Goal: Ask a question

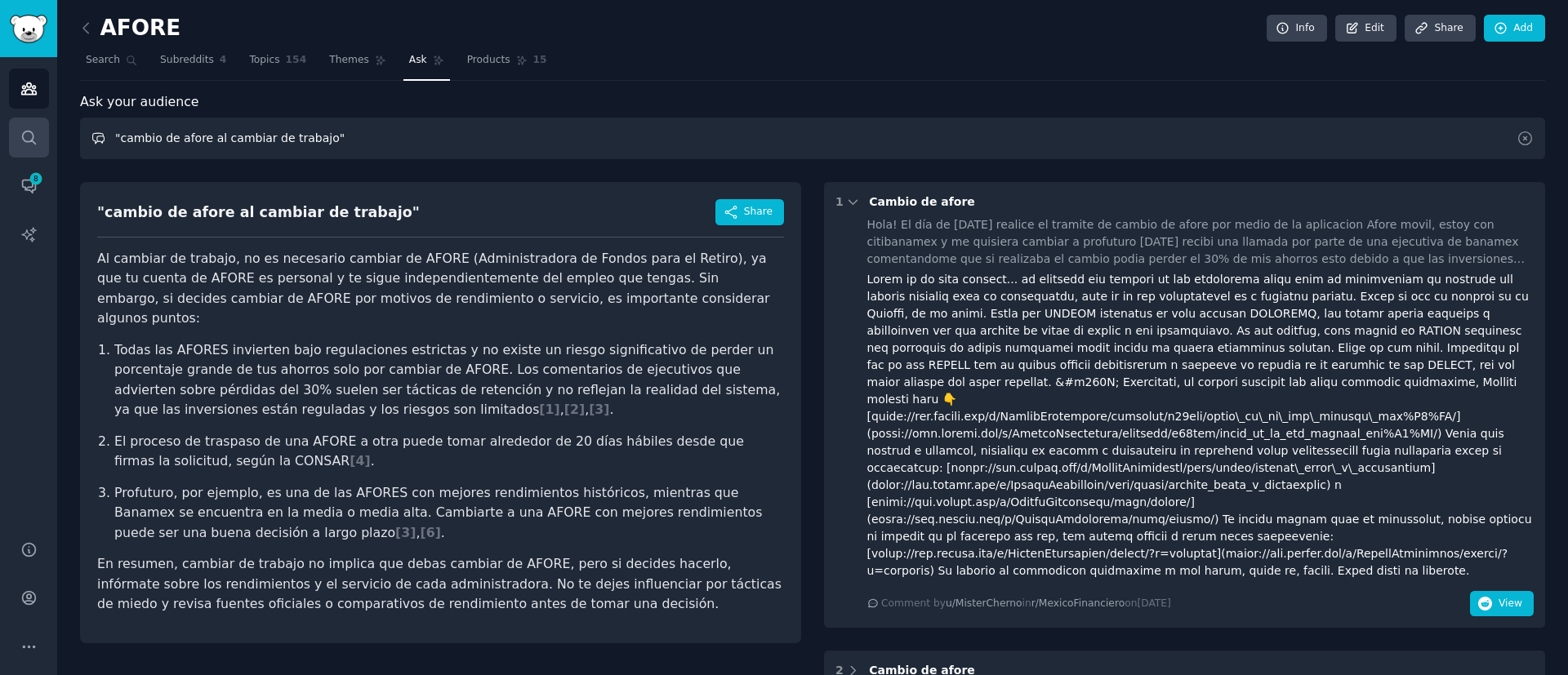
drag, startPoint x: 395, startPoint y: 139, endPoint x: 26, endPoint y: 128, distance: 369.2
click at [26, 128] on div "Audiences Search Conversations 8 AI Reports Help Account More AFORE Info Edit S…" at bounding box center [784, 338] width 1568 height 675
paste input ""retiro por desempleo afore""
type input ""retiro por desempleo afore""
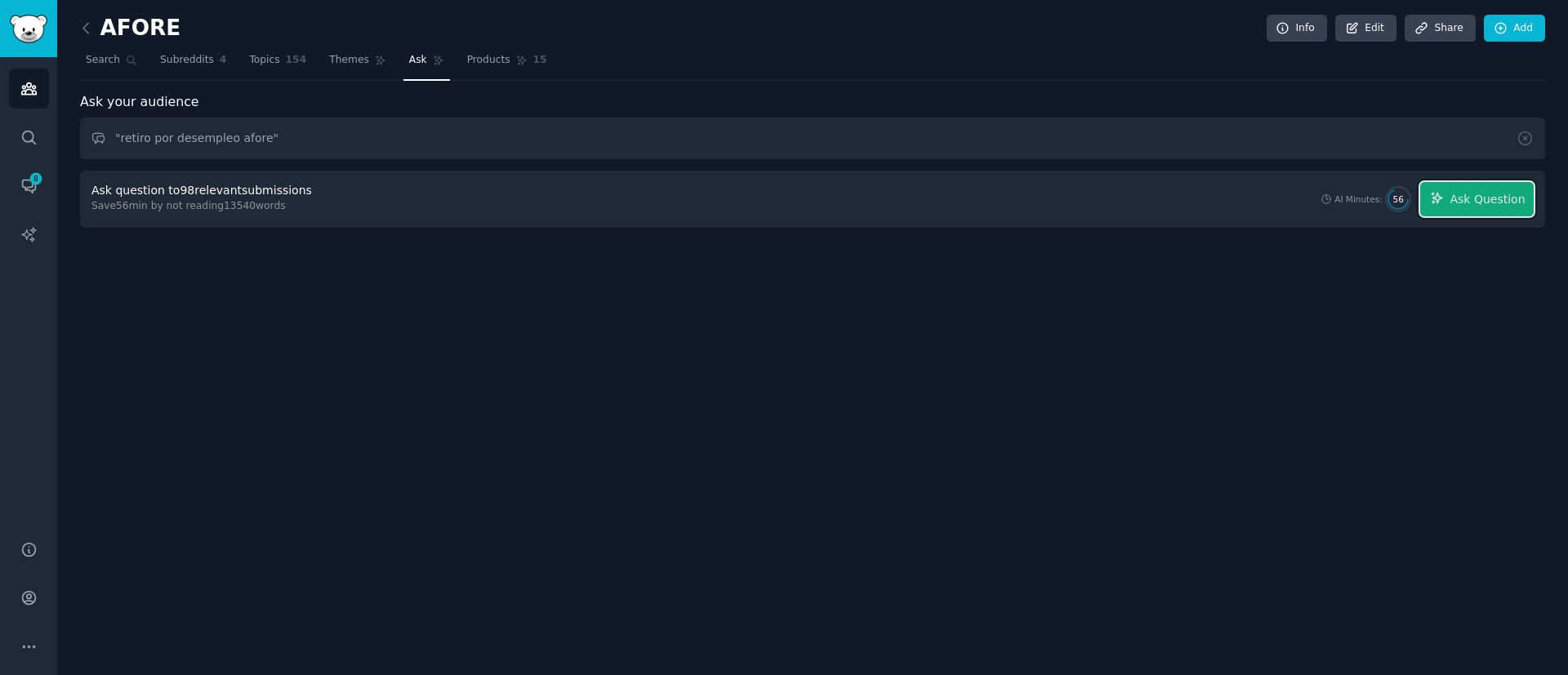
click at [1494, 197] on span "Ask Question" at bounding box center [1487, 200] width 75 height 17
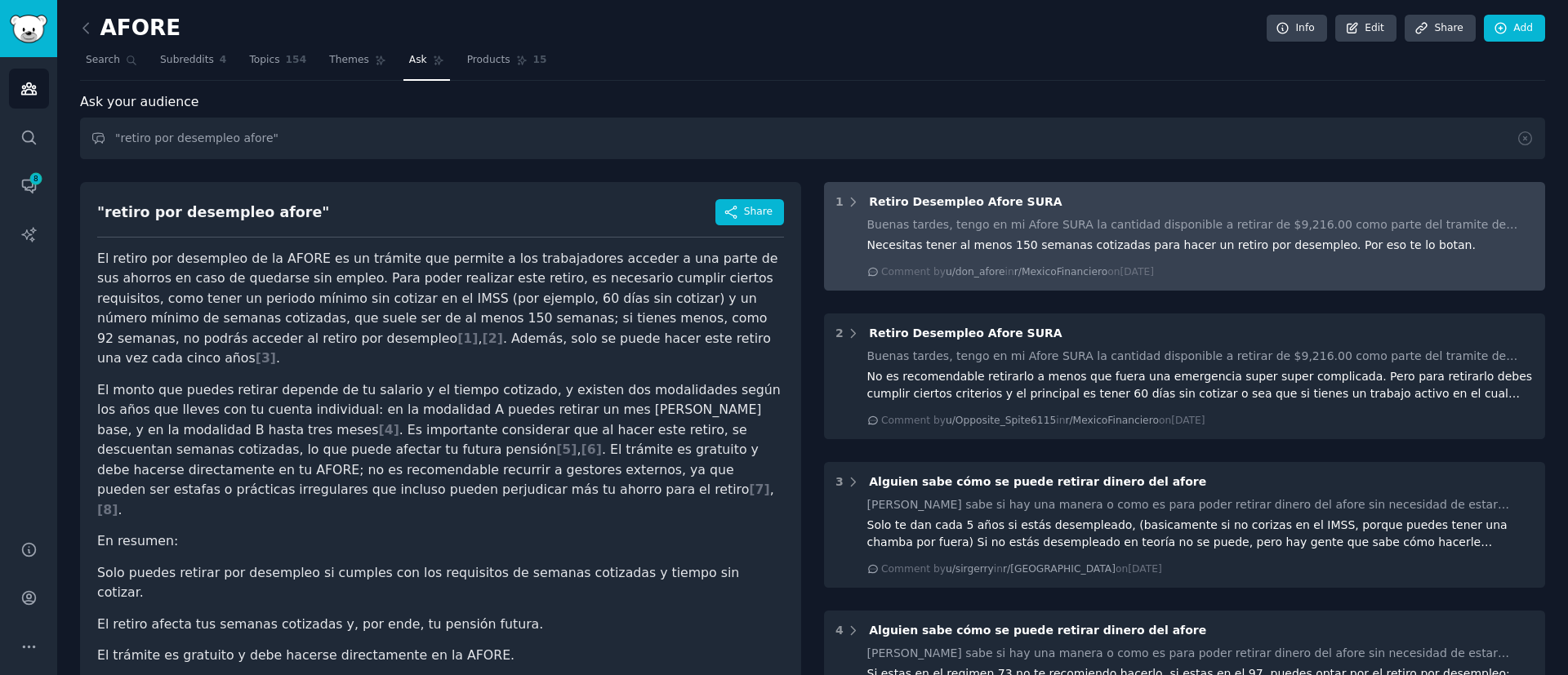
click at [1001, 230] on div "Buenas tardes, tengo en mi Afore SURA la cantidad disponible a retirar de $9,21…" at bounding box center [1201, 225] width 667 height 17
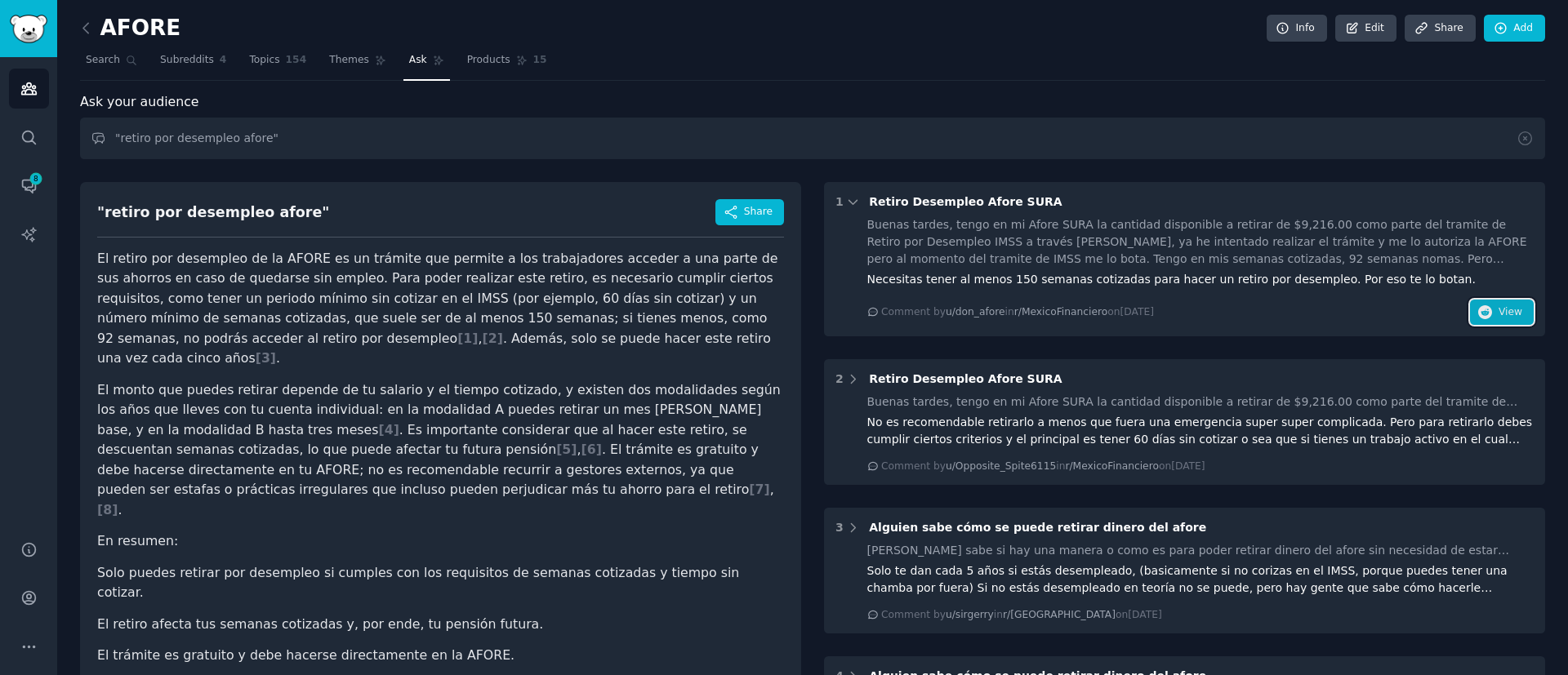
click at [1509, 308] on span "View" at bounding box center [1510, 312] width 24 height 15
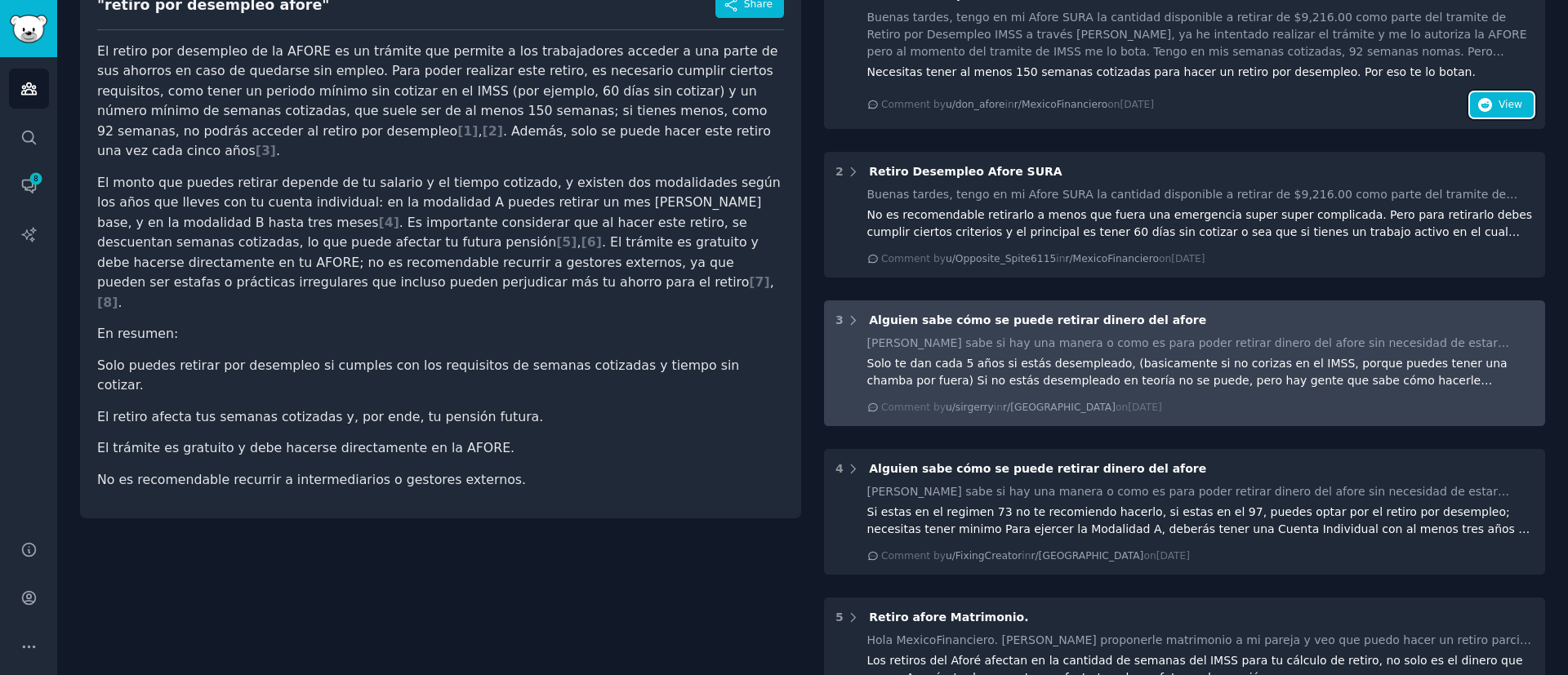
scroll to position [245, 0]
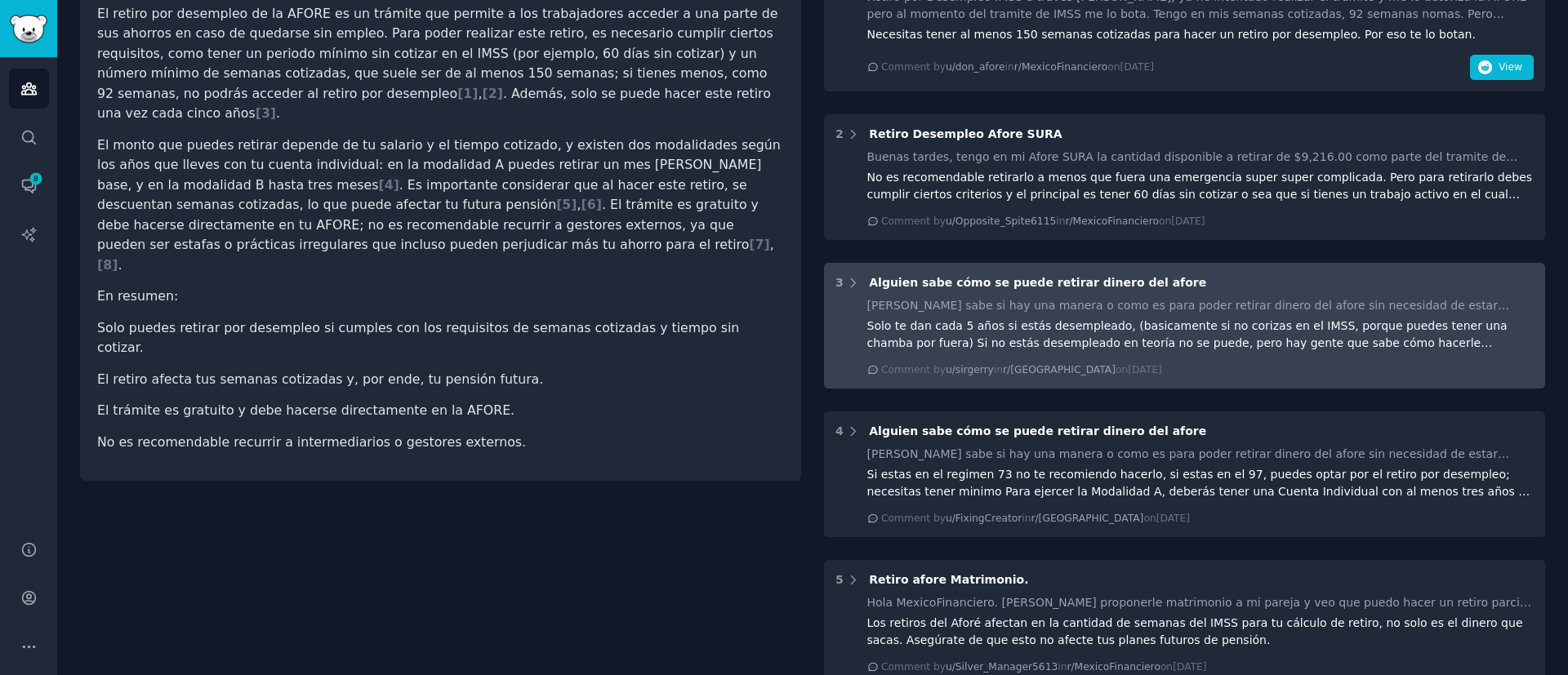
click at [1067, 321] on div "Solo te dan cada 5 años si estás desempleado, (basicamente si no corizas en el …" at bounding box center [1201, 335] width 667 height 34
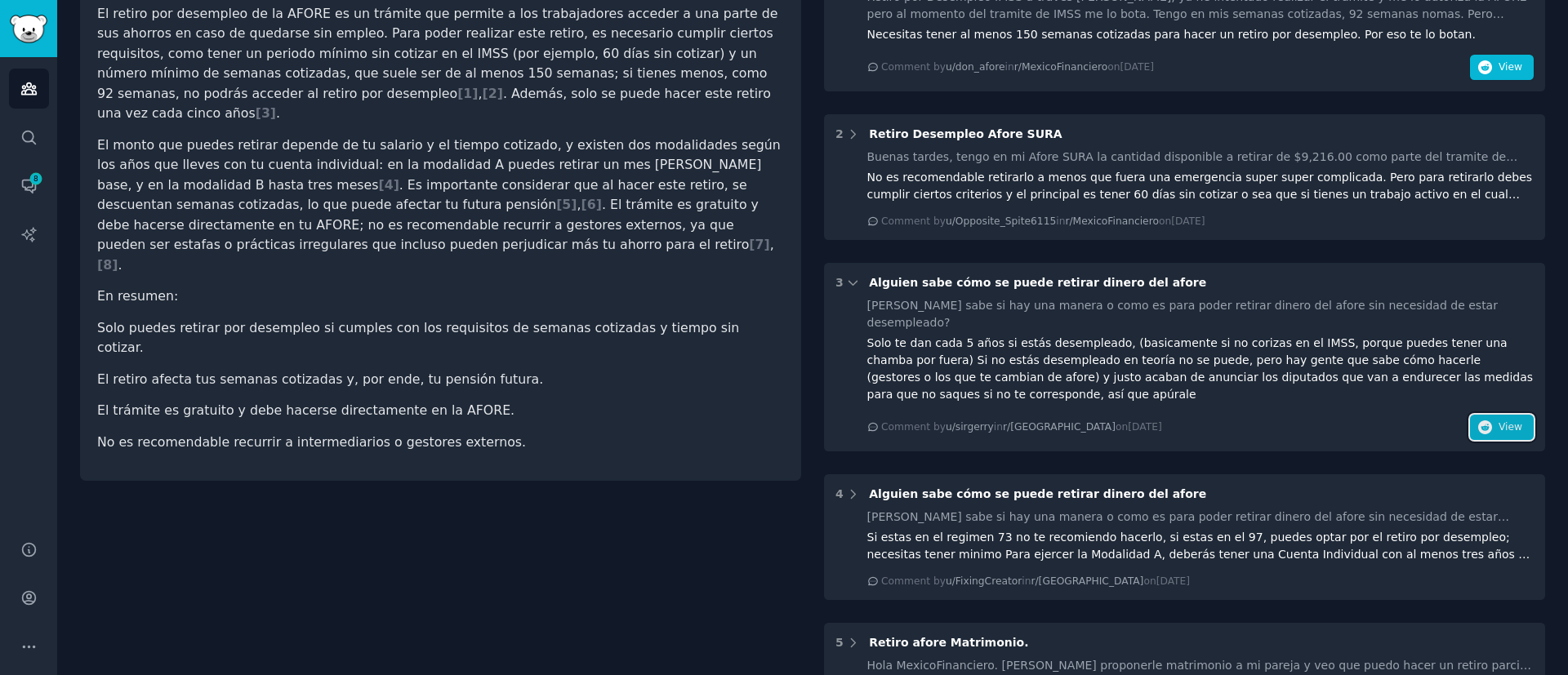
click at [1514, 414] on button "View" at bounding box center [1501, 427] width 64 height 26
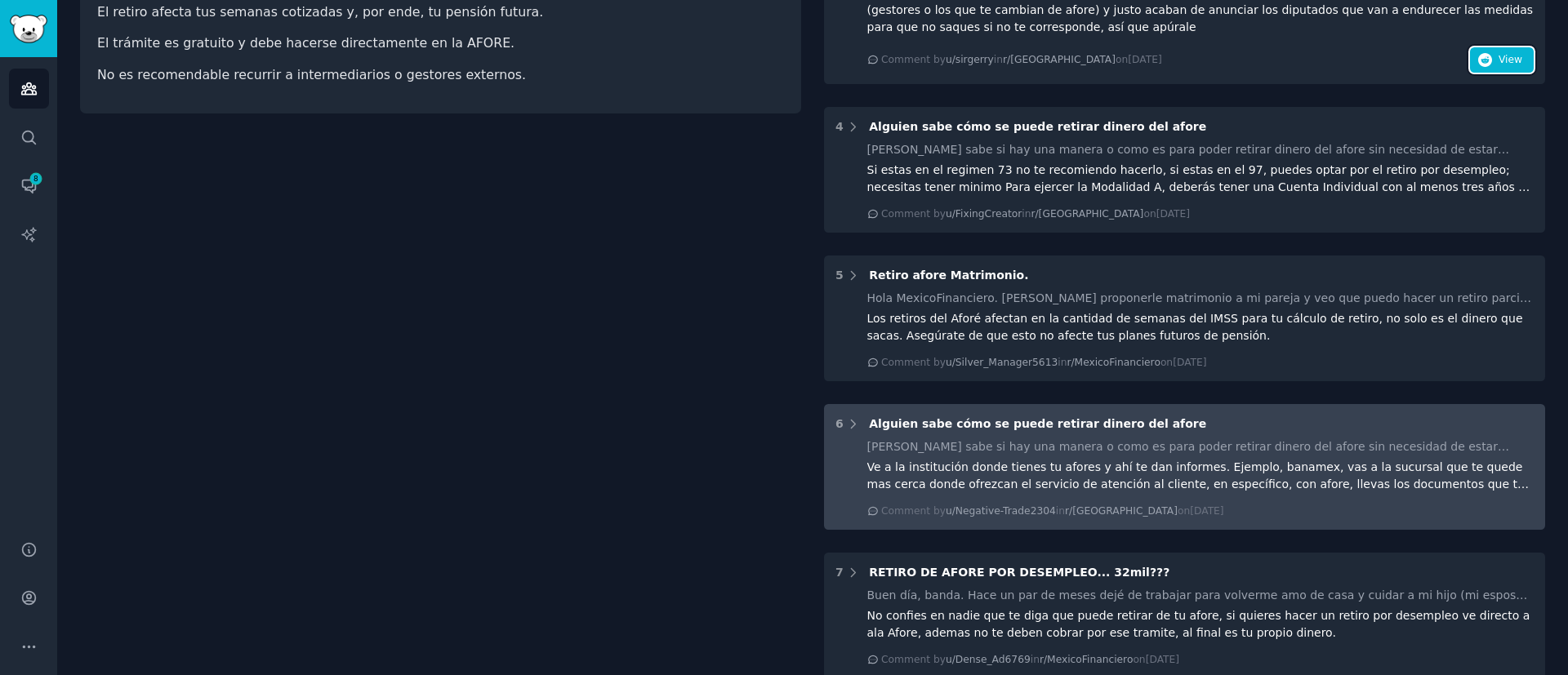
scroll to position [735, 0]
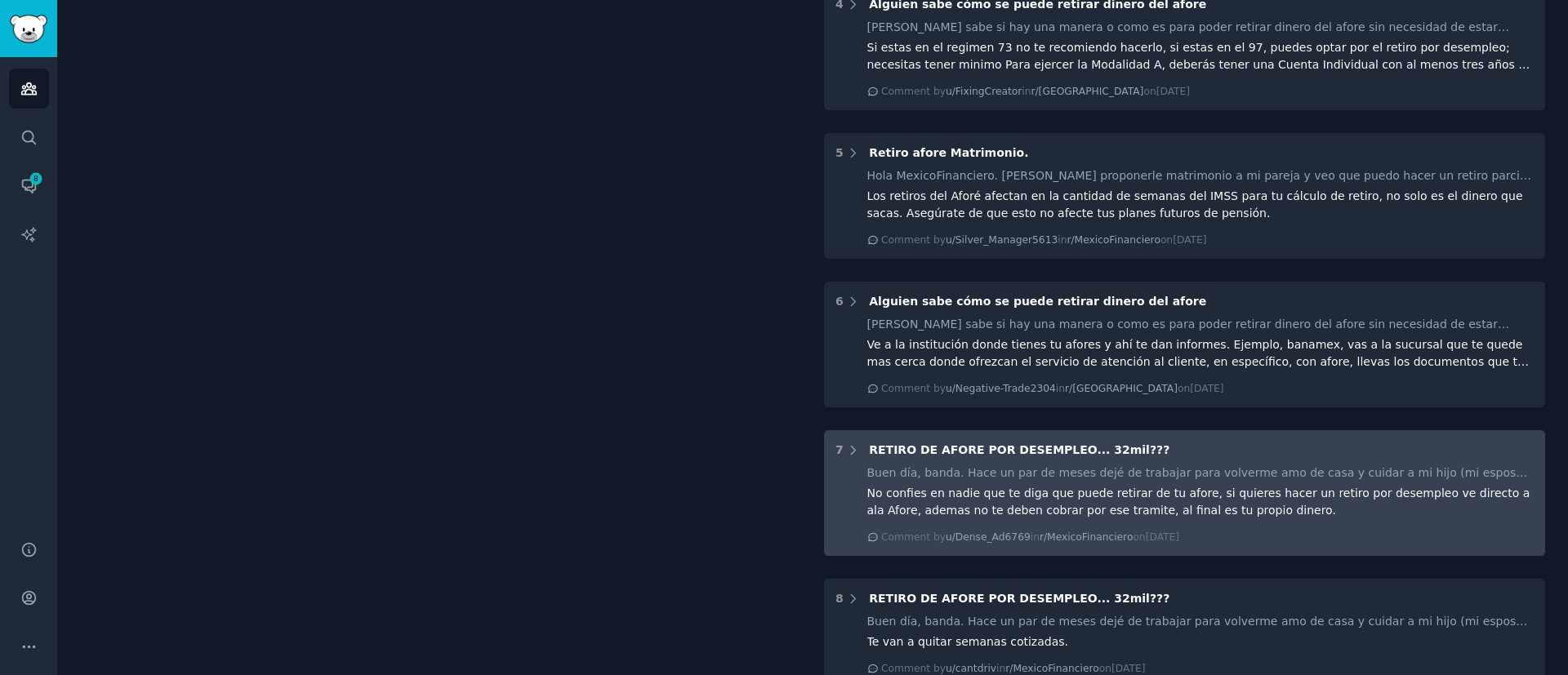
click at [1252, 485] on div "No confies en nadie que te diga que puede retirar de tu afore, si quieres hacer…" at bounding box center [1201, 502] width 667 height 34
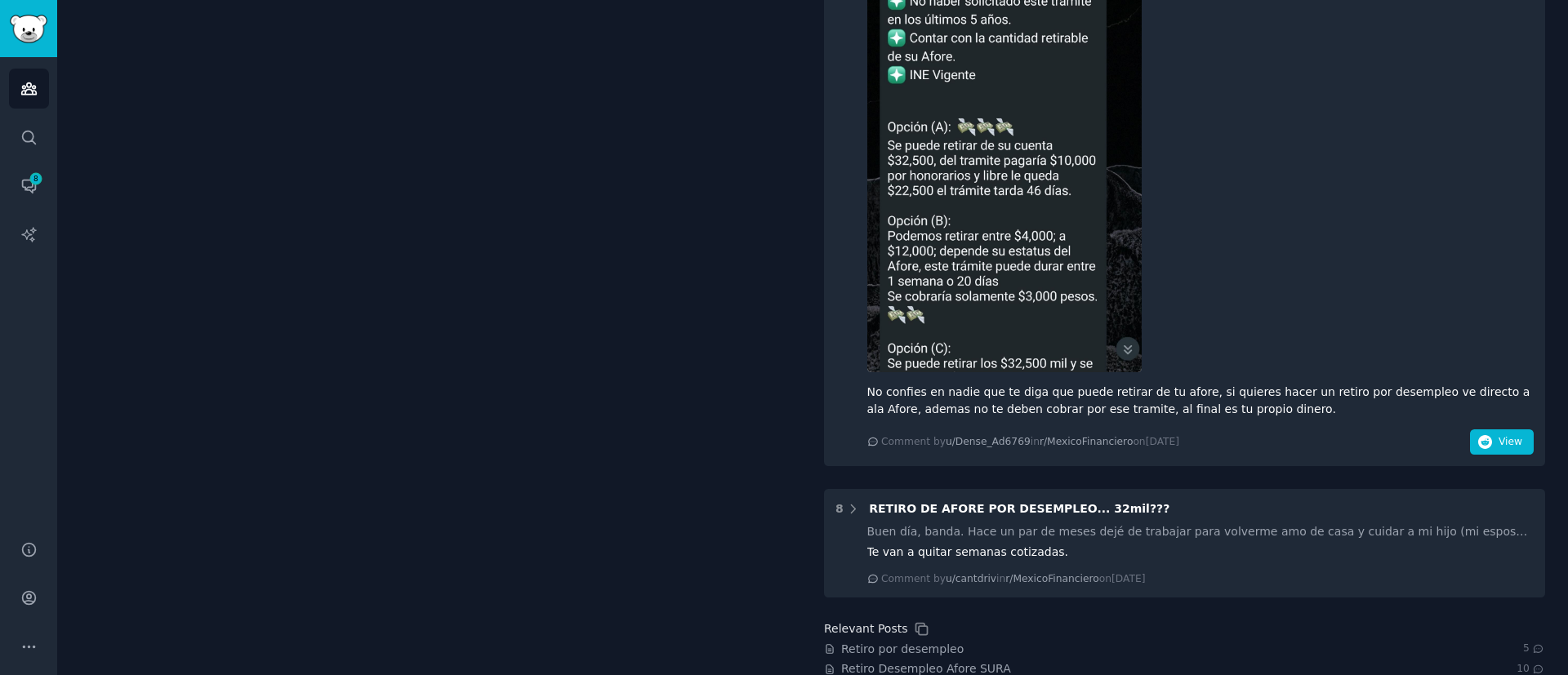
scroll to position [1470, 0]
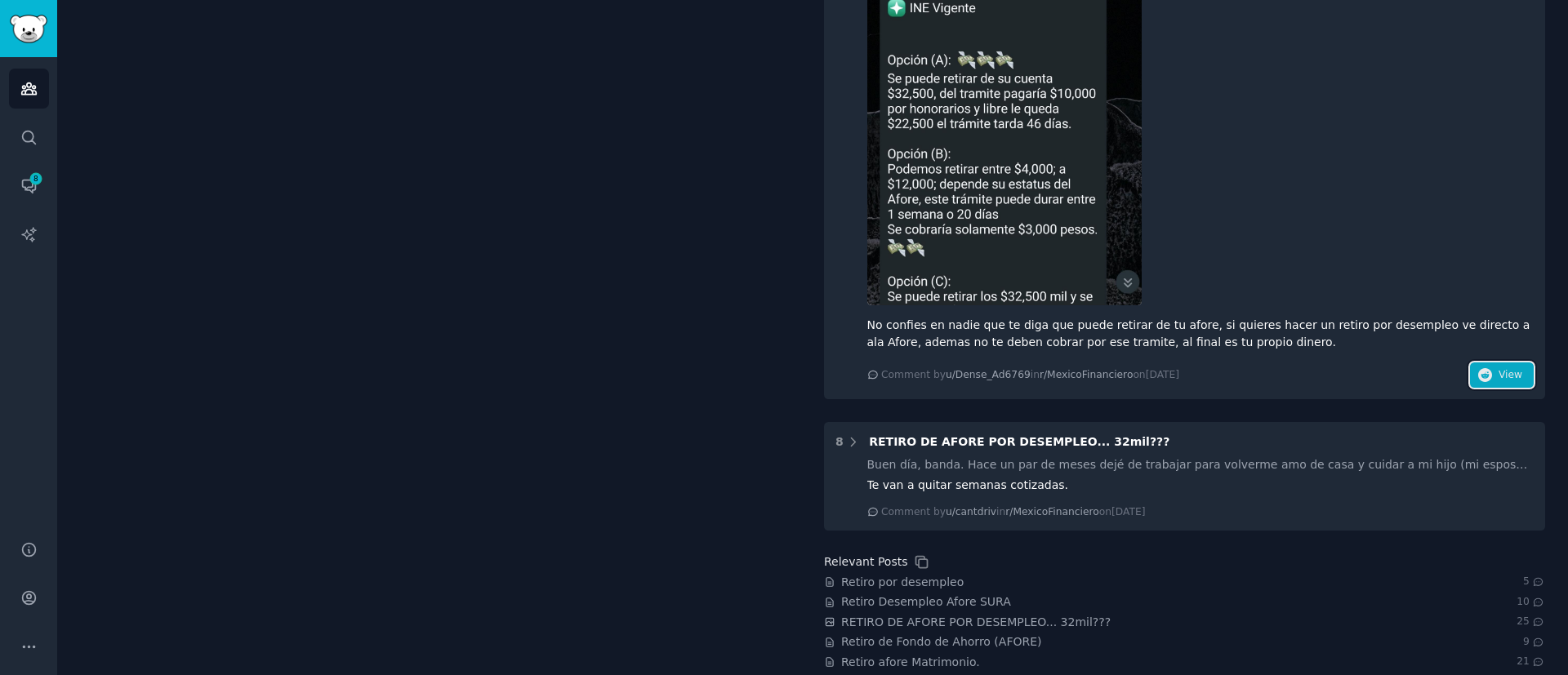
click at [1512, 368] on span "View" at bounding box center [1510, 375] width 24 height 15
